Goal: Task Accomplishment & Management: Manage account settings

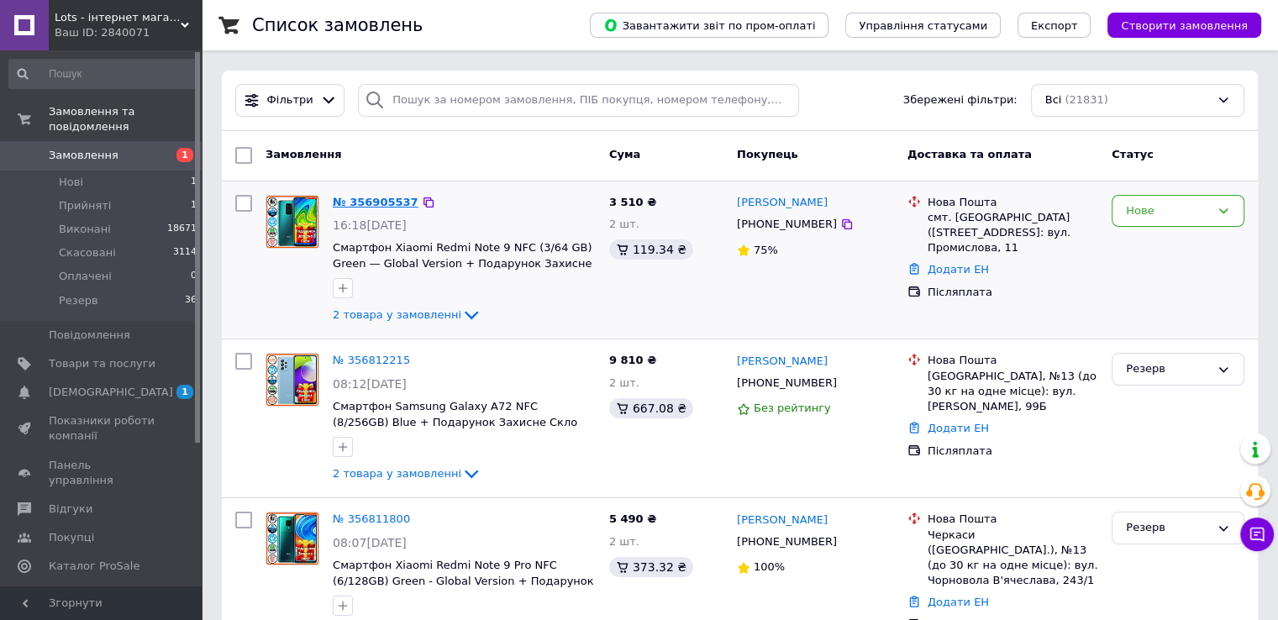
click at [348, 201] on link "№ 356905537" at bounding box center [376, 202] width 86 height 13
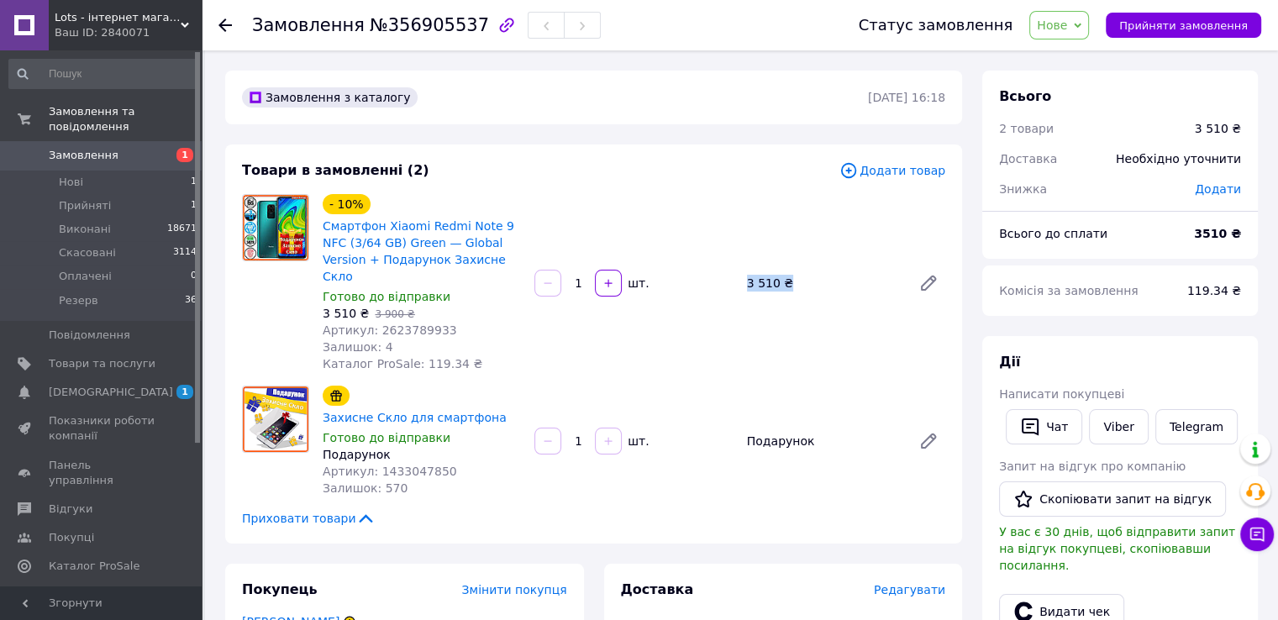
drag, startPoint x: 790, startPoint y: 269, endPoint x: 739, endPoint y: 269, distance: 51.2
click at [740, 271] on div "3 510 ₴" at bounding box center [822, 283] width 165 height 24
click at [766, 271] on div "3 510 ₴" at bounding box center [822, 283] width 165 height 24
click at [1146, 28] on span "Прийняти замовлення" at bounding box center [1183, 25] width 129 height 13
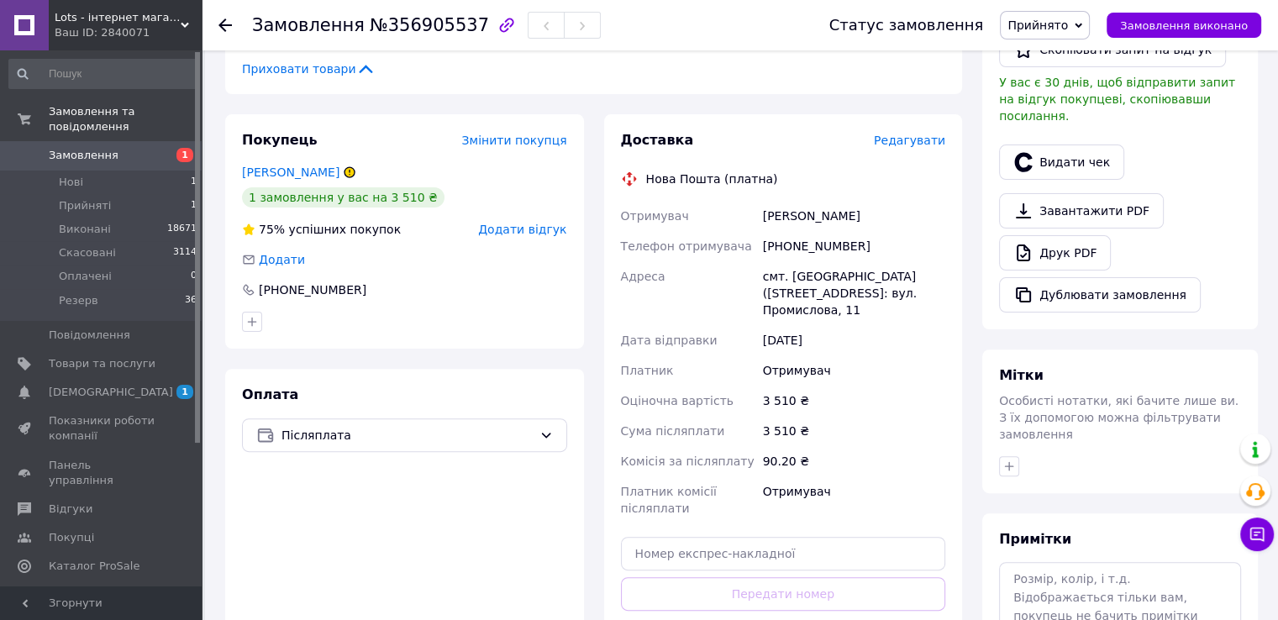
scroll to position [659, 0]
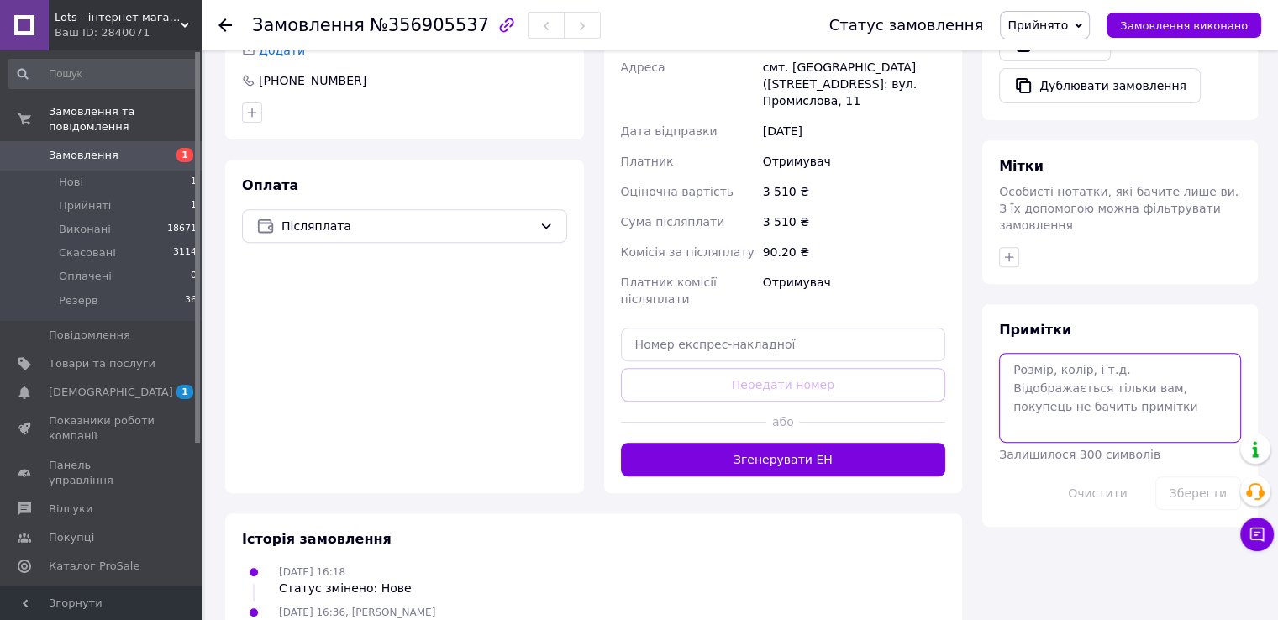
click at [1037, 353] on textarea at bounding box center [1120, 397] width 242 height 89
type textarea "поклейка"
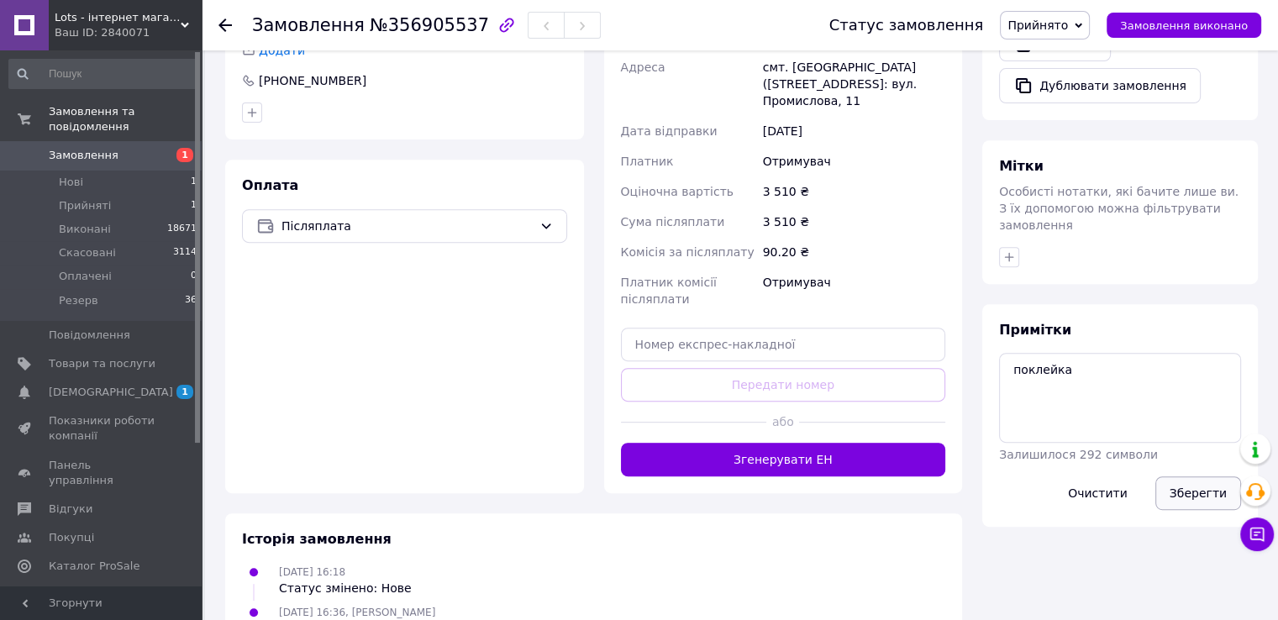
click at [1220, 476] on button "Зберегти" at bounding box center [1198, 493] width 86 height 34
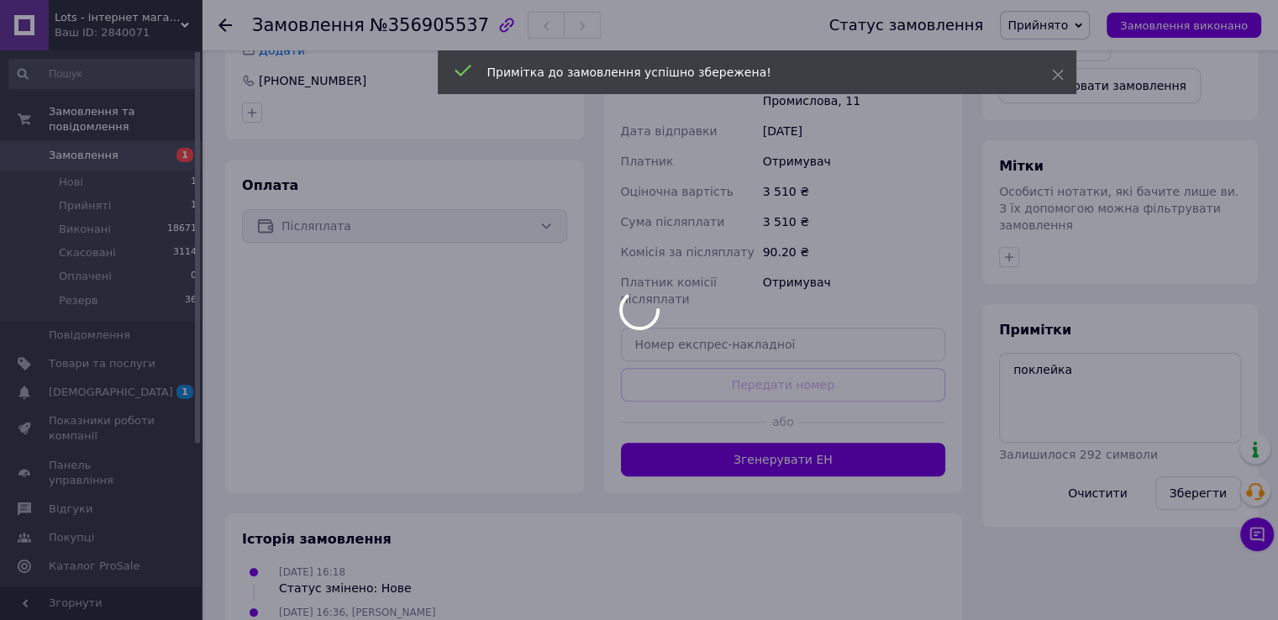
click at [1106, 22] on div at bounding box center [639, 310] width 1278 height 620
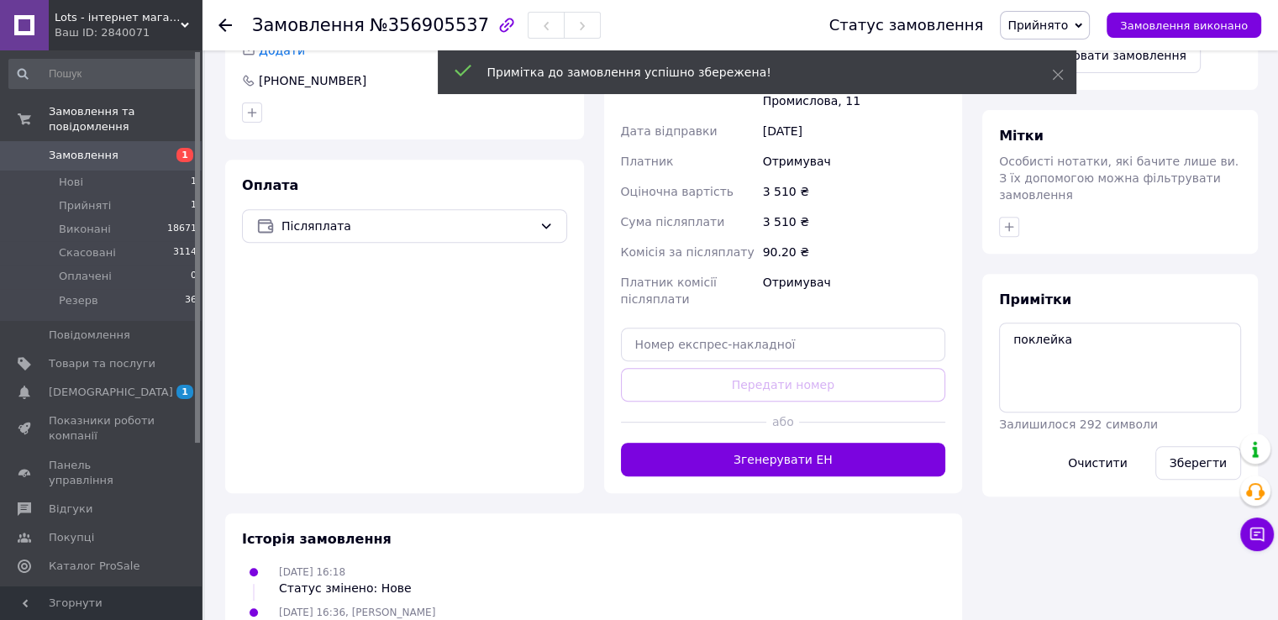
click at [1082, 25] on icon at bounding box center [1078, 26] width 8 height 8
click at [1064, 108] on li "Оплачено" at bounding box center [1045, 109] width 88 height 25
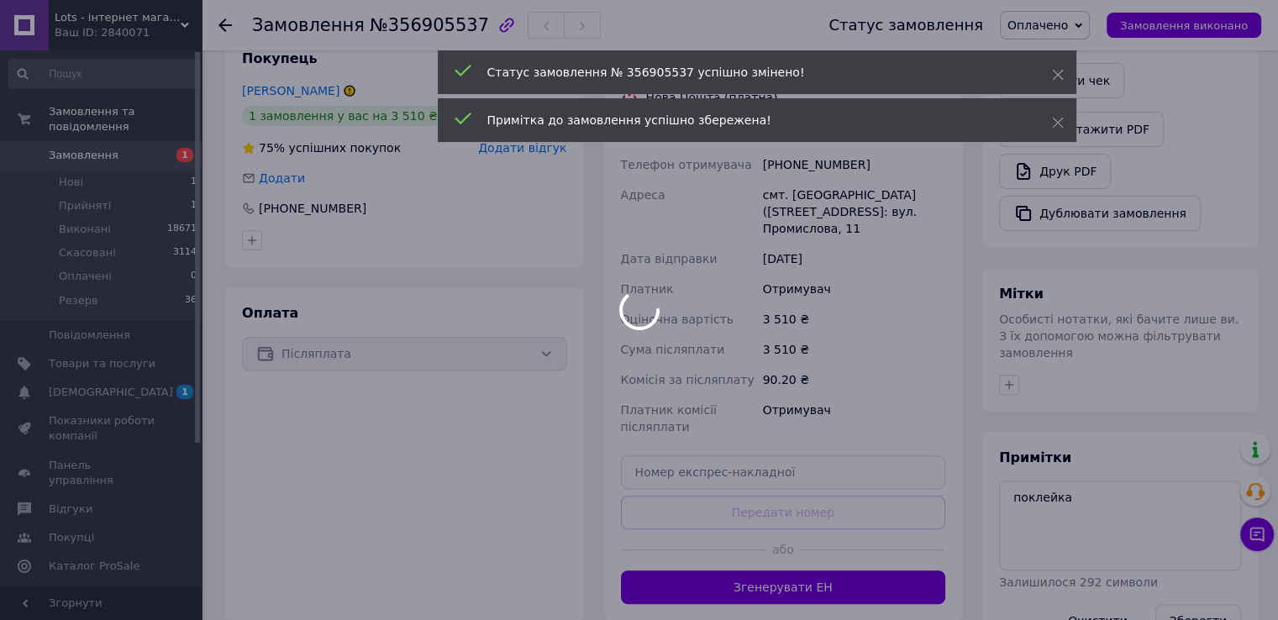
scroll to position [407, 0]
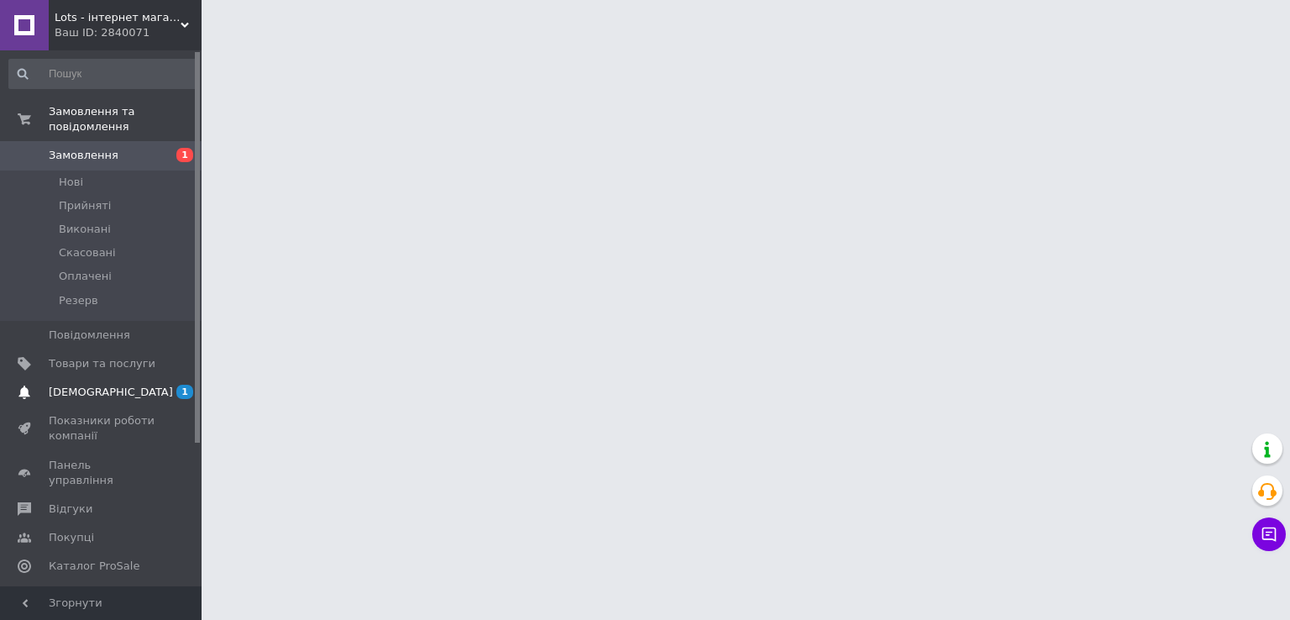
click at [69, 385] on span "[DEMOGRAPHIC_DATA]" at bounding box center [111, 392] width 124 height 15
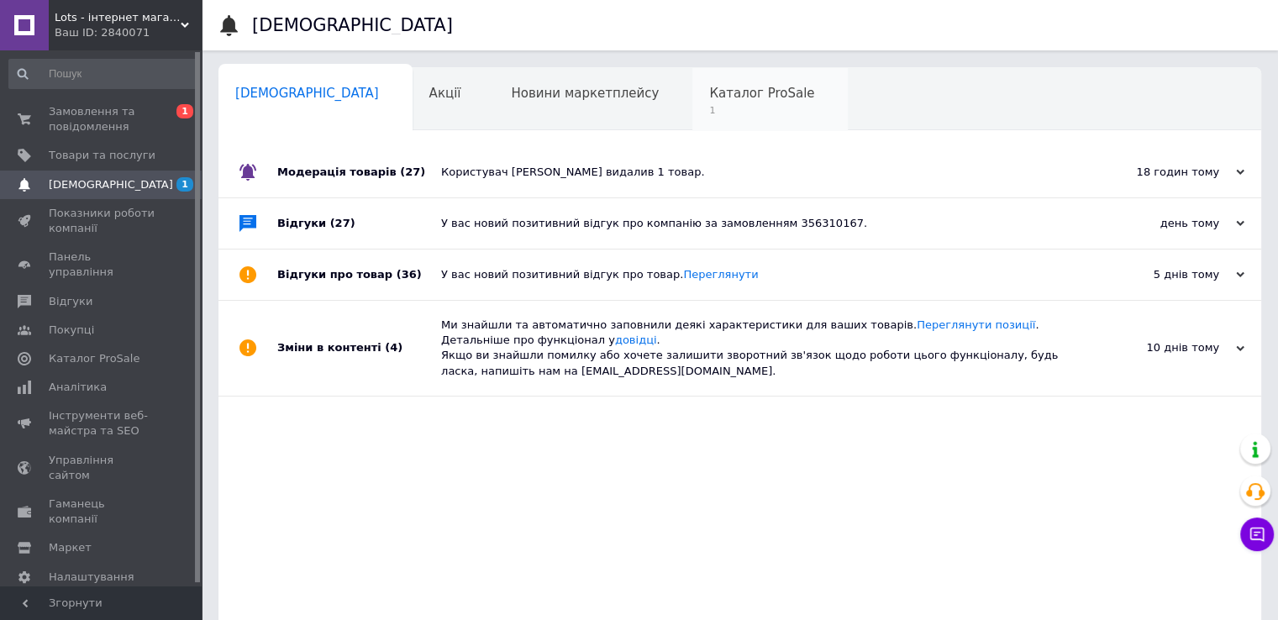
click at [709, 109] on span "1" at bounding box center [761, 110] width 105 height 13
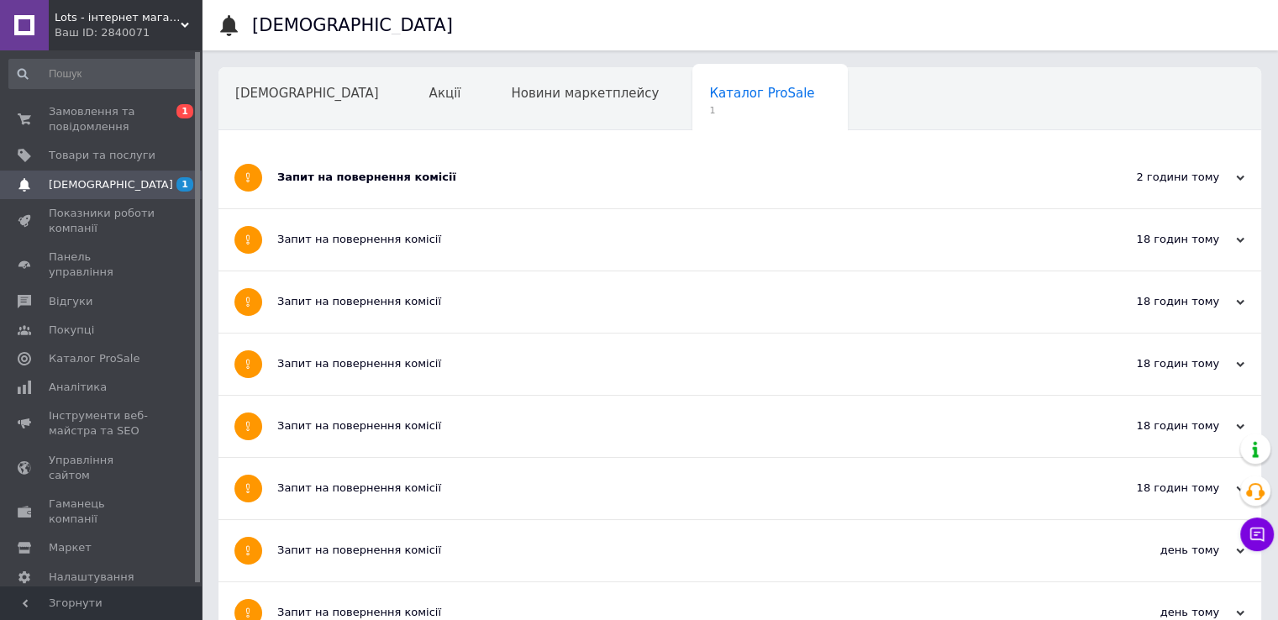
click at [598, 170] on div "Запит на повернення комісії" at bounding box center [676, 177] width 799 height 15
